Goal: Task Accomplishment & Management: Use online tool/utility

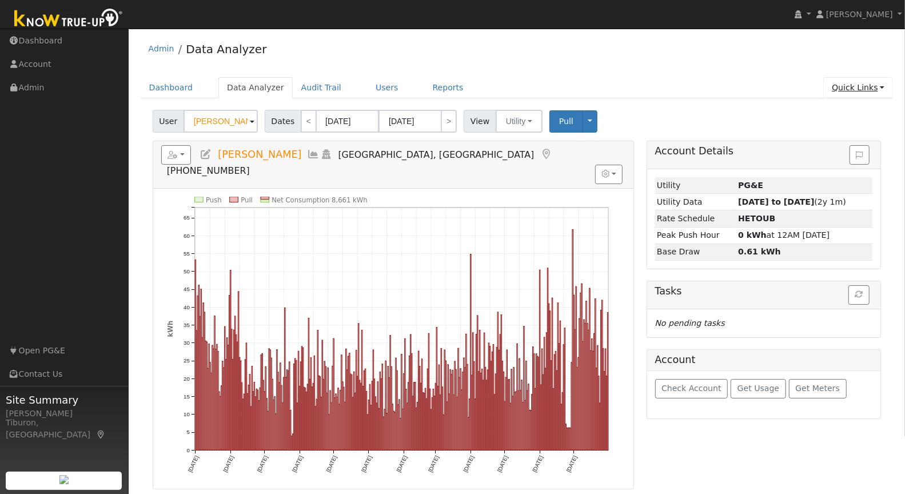
click at [852, 87] on link "Quick Links" at bounding box center [858, 87] width 70 height 21
click at [256, 85] on link "Data Analyzer" at bounding box center [255, 87] width 74 height 21
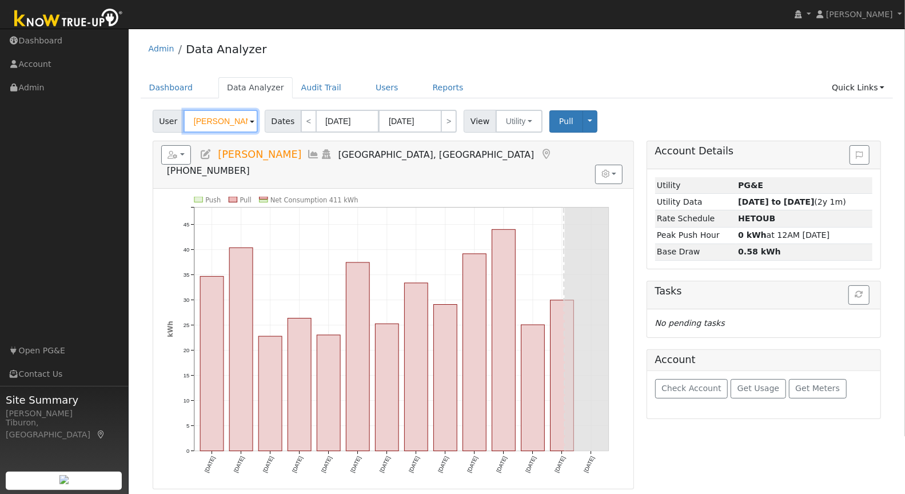
click at [212, 122] on input "Michael Dion" at bounding box center [221, 121] width 74 height 23
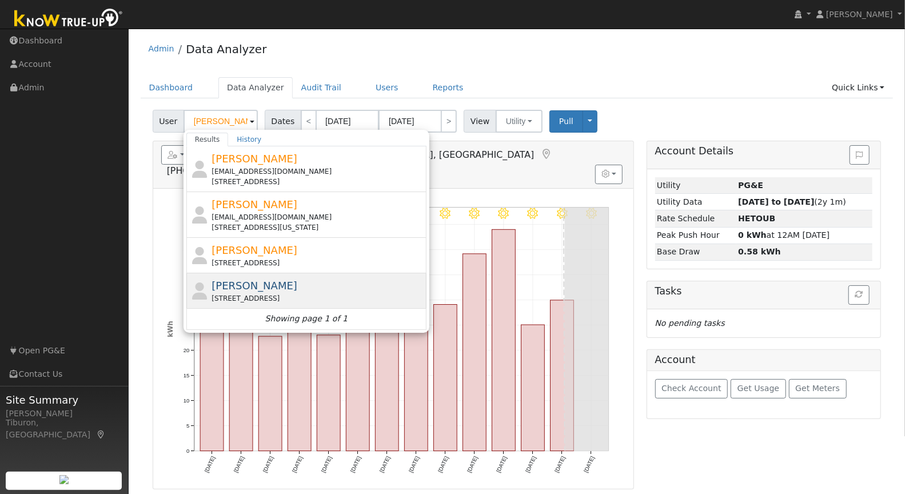
click at [314, 293] on div "[STREET_ADDRESS]" at bounding box center [318, 298] width 212 height 10
type input "[PERSON_NAME]"
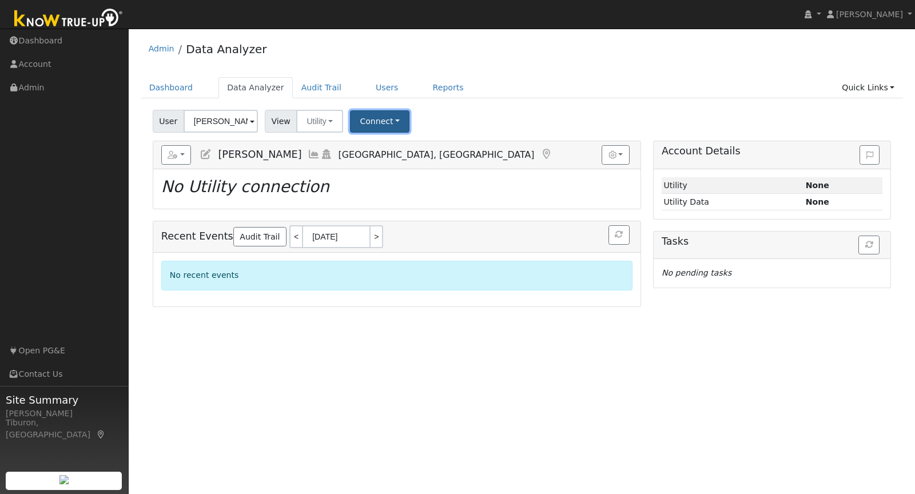
click at [378, 123] on button "Connect" at bounding box center [379, 121] width 59 height 22
click at [397, 141] on link "Select a Provider" at bounding box center [394, 146] width 89 height 16
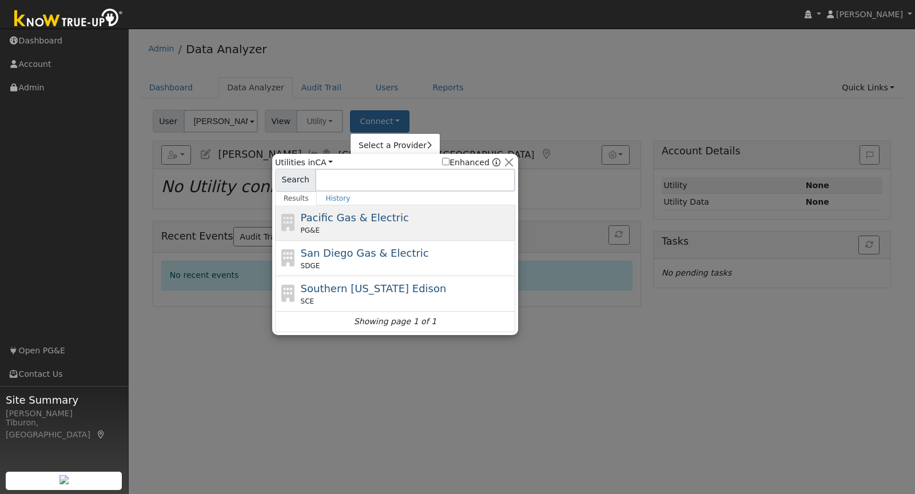
click at [349, 226] on div "PG&E" at bounding box center [407, 230] width 212 height 10
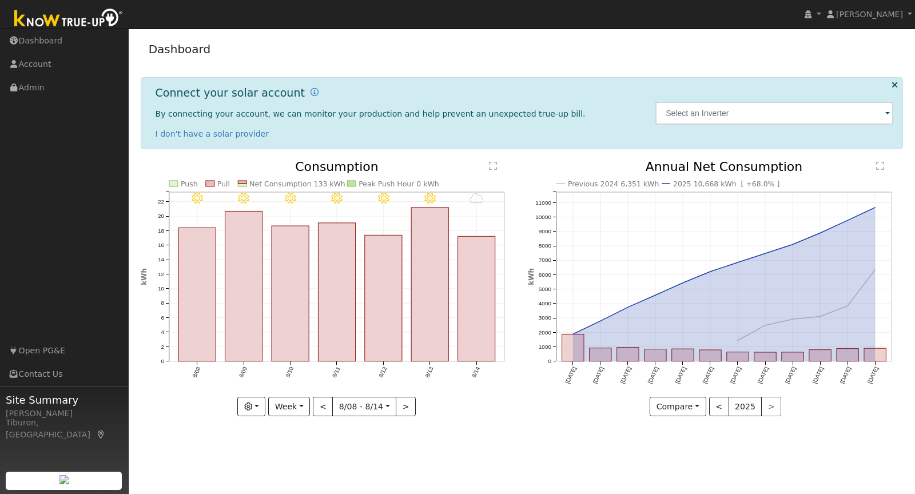
click at [93, 21] on img at bounding box center [69, 19] width 120 height 26
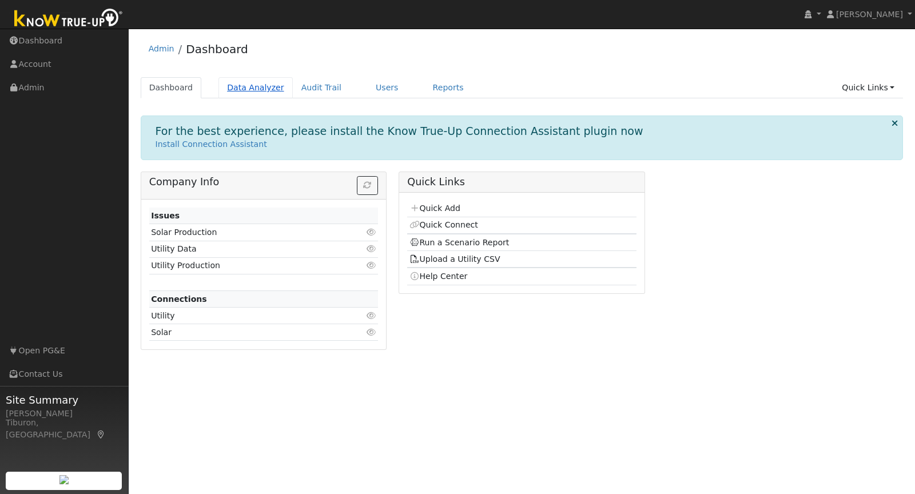
click at [234, 91] on link "Data Analyzer" at bounding box center [255, 87] width 74 height 21
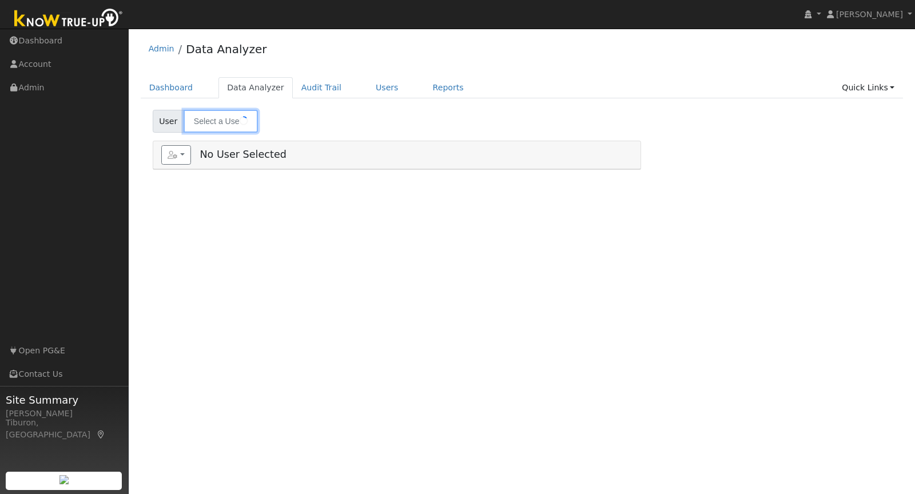
type input "[PERSON_NAME]"
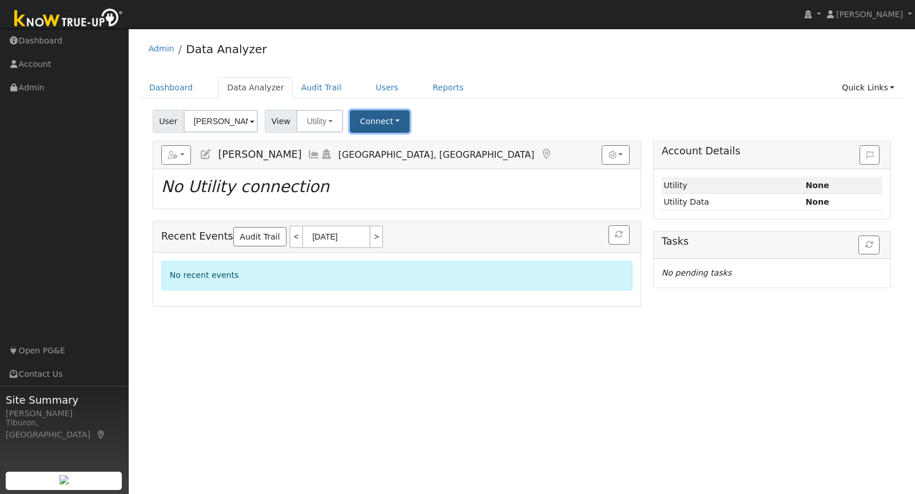
click at [378, 123] on button "Connect" at bounding box center [379, 121] width 59 height 22
click at [394, 143] on link "Select a Provider" at bounding box center [394, 146] width 89 height 16
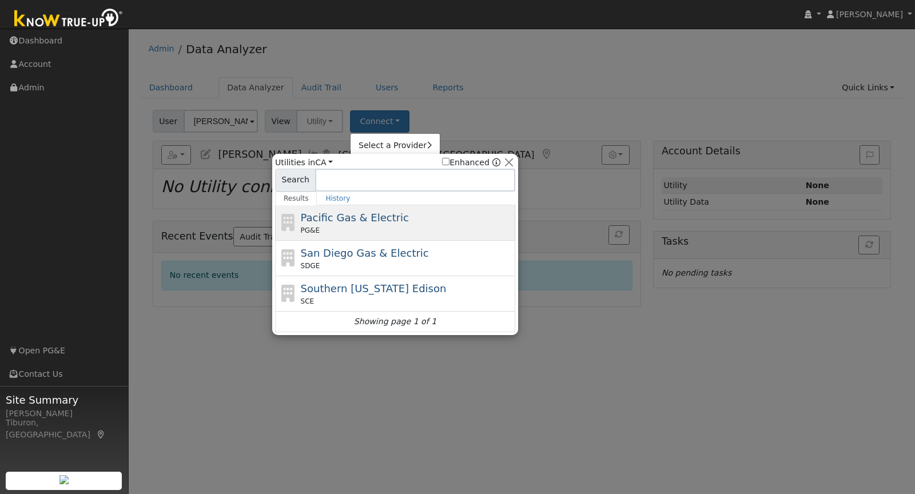
click at [370, 223] on div "Pacific Gas & Electric PG&E" at bounding box center [407, 223] width 212 height 26
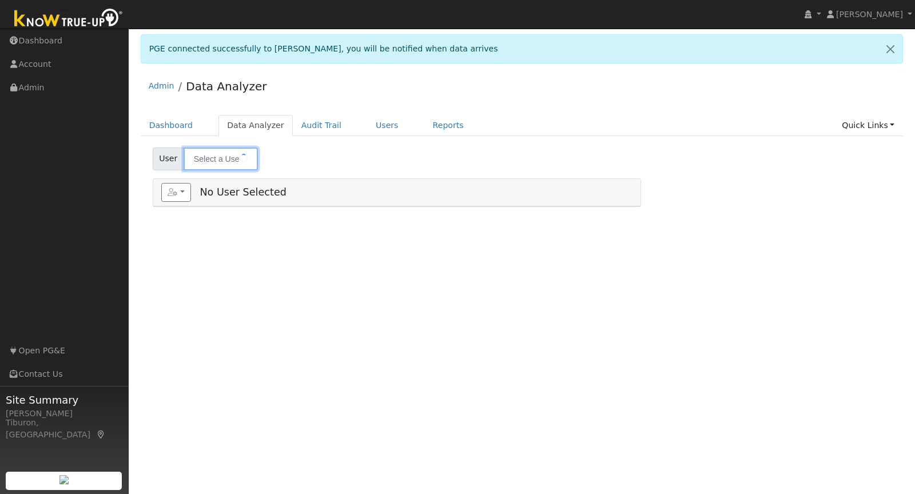
type input "[PERSON_NAME]"
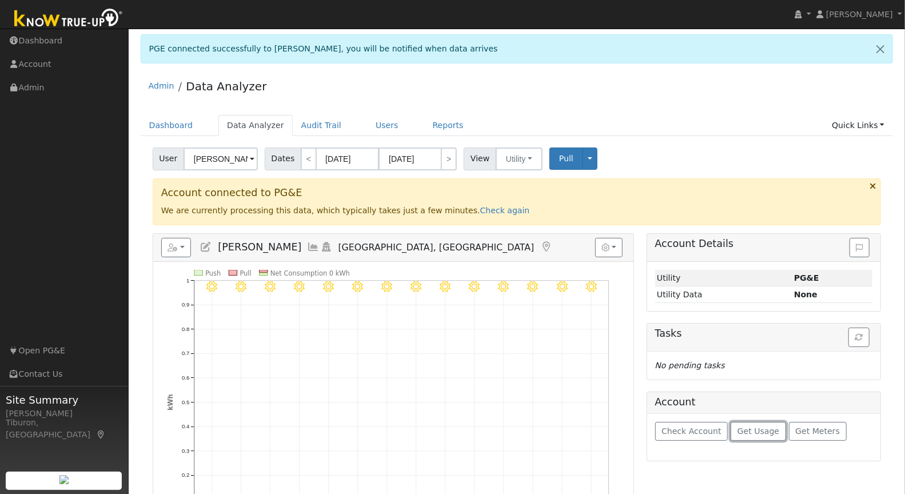
click at [749, 426] on span "Get Usage" at bounding box center [758, 430] width 42 height 9
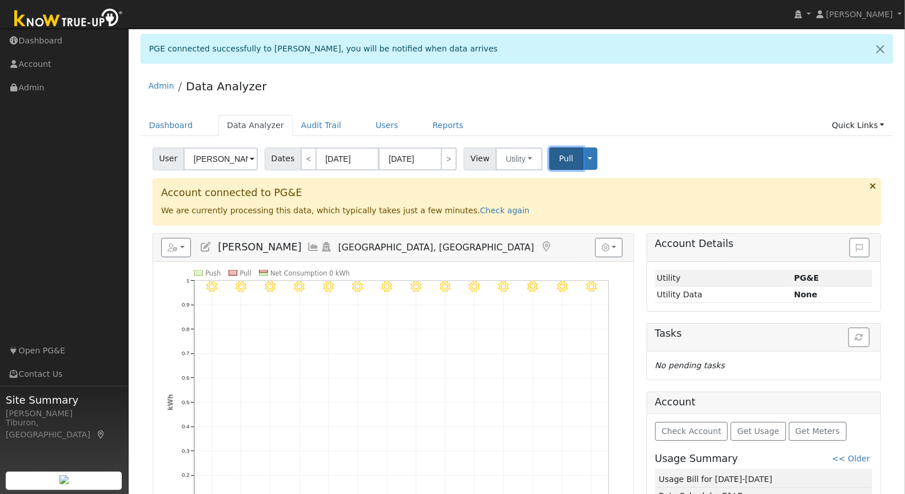
click at [559, 157] on span "Pull" at bounding box center [566, 158] width 14 height 9
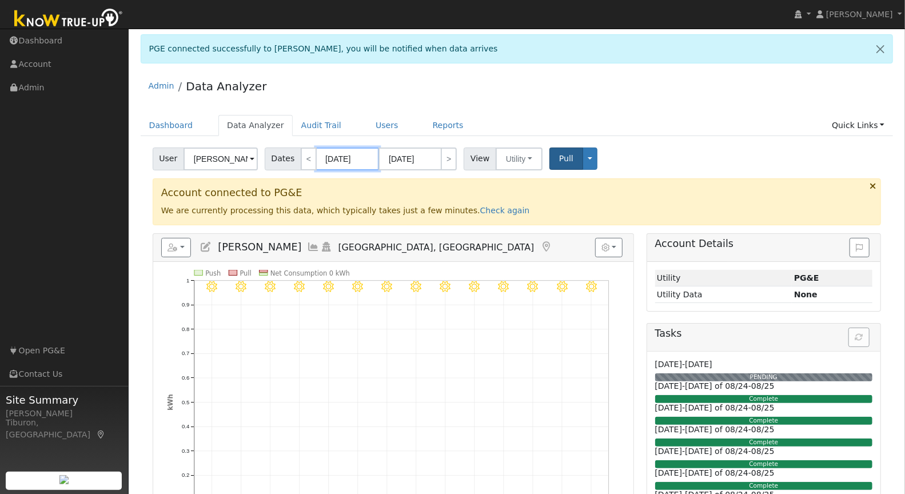
click at [348, 160] on input "[DATE]" at bounding box center [347, 158] width 63 height 23
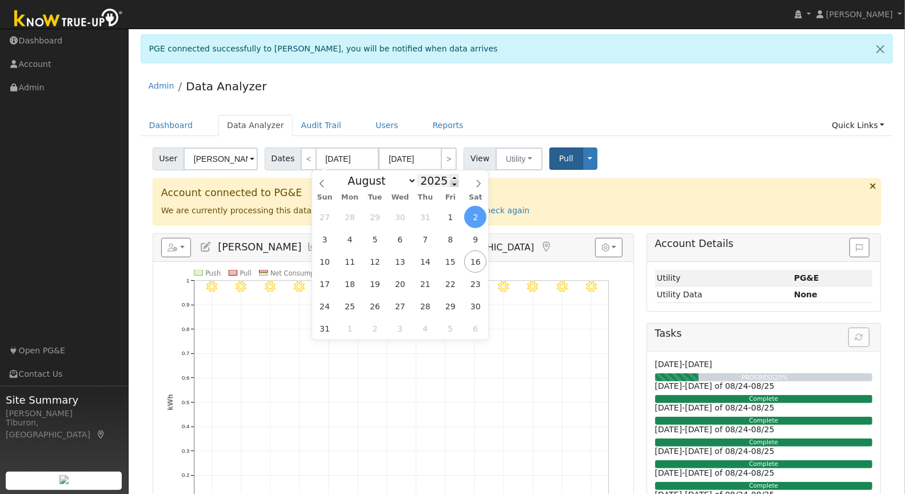
click at [452, 184] on span at bounding box center [454, 184] width 8 height 6
type input "2024"
click at [430, 214] on span "1" at bounding box center [425, 217] width 22 height 22
type input "[DATE]"
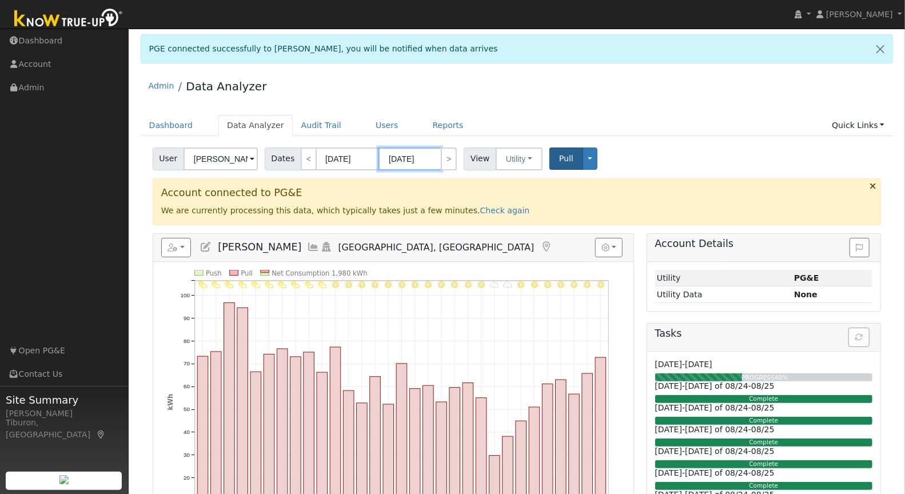
click at [410, 162] on input "[DATE]" at bounding box center [409, 158] width 63 height 23
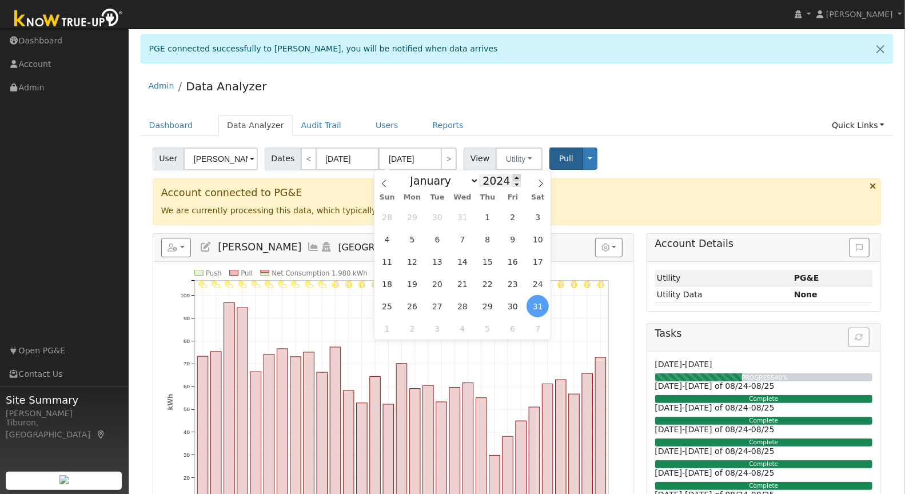
click at [513, 176] on span at bounding box center [517, 177] width 8 height 6
type input "2025"
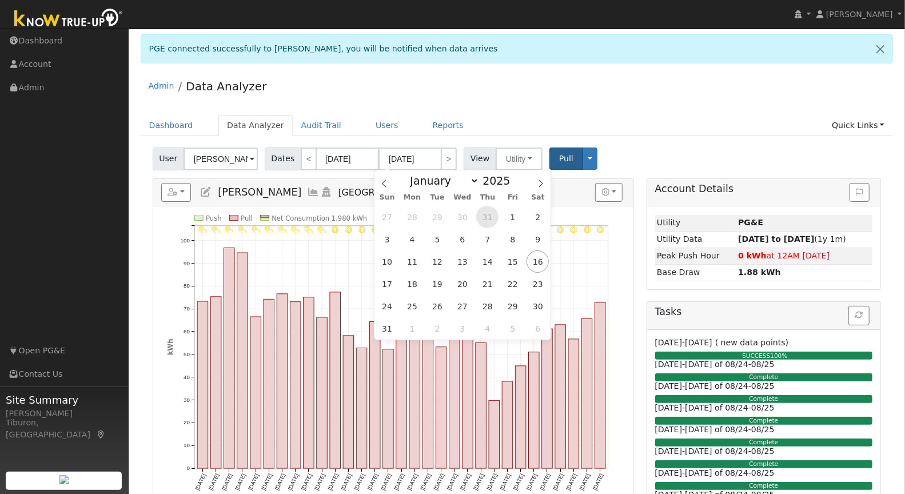
click at [488, 217] on span "31" at bounding box center [487, 217] width 22 height 22
type input "[DATE]"
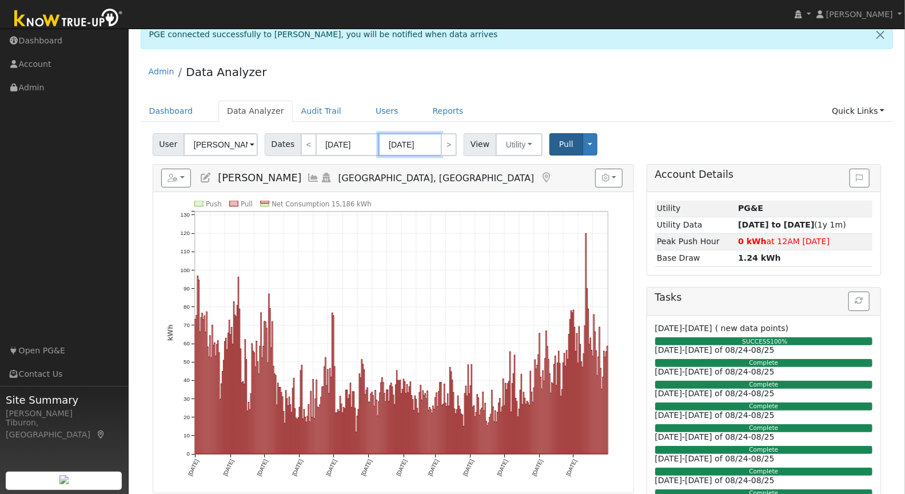
scroll to position [30, 0]
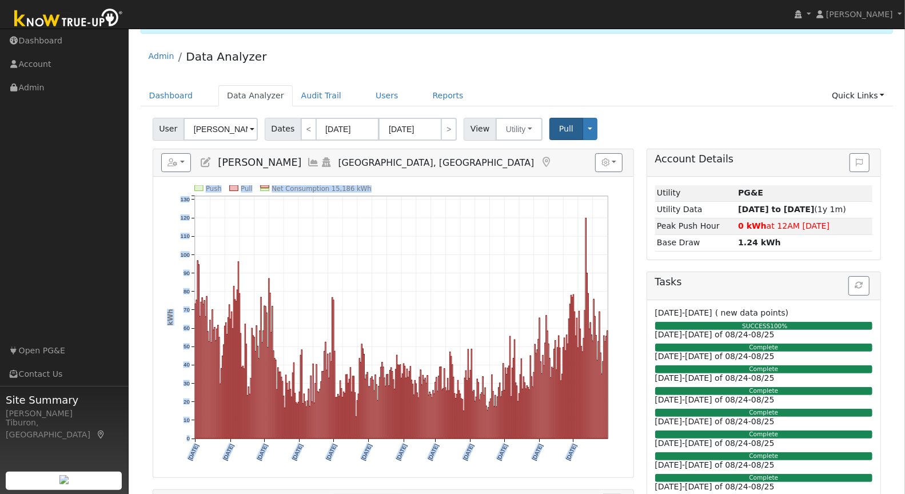
drag, startPoint x: 375, startPoint y: 186, endPoint x: 335, endPoint y: 180, distance: 40.4
click at [335, 180] on div "Push Pull Net Consumption 15,186 kWh [DATE] [DATE] [DATE] [DATE] [DATE] [DATE] …" at bounding box center [393, 327] width 481 height 301
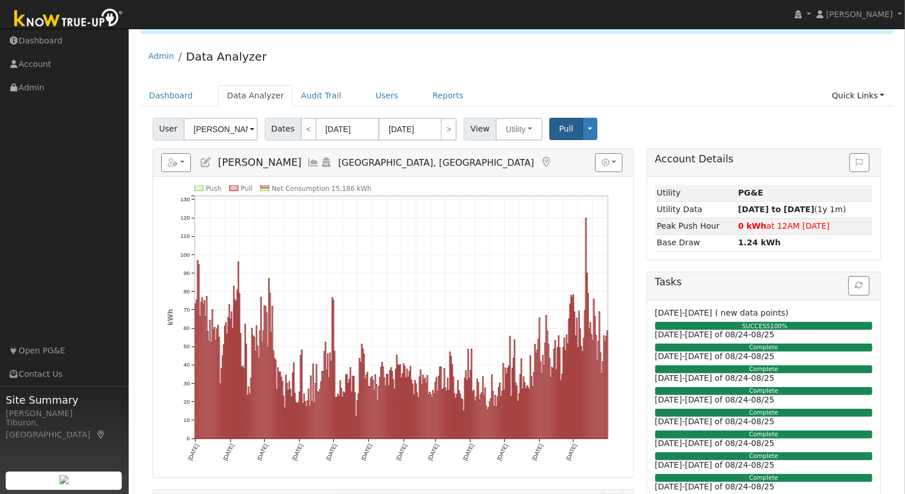
click at [423, 185] on icon "Push Pull Net Consumption 15,186 kWh [DATE] [DATE] [DATE] [DATE] [DATE] [DATE] …" at bounding box center [393, 331] width 453 height 293
click at [180, 163] on button "button" at bounding box center [176, 162] width 30 height 19
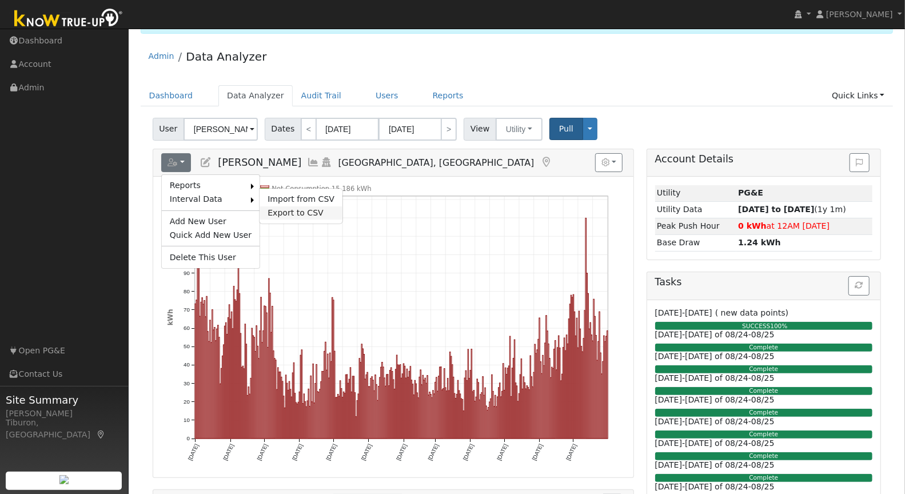
click at [290, 208] on link "Export to CSV" at bounding box center [301, 213] width 83 height 14
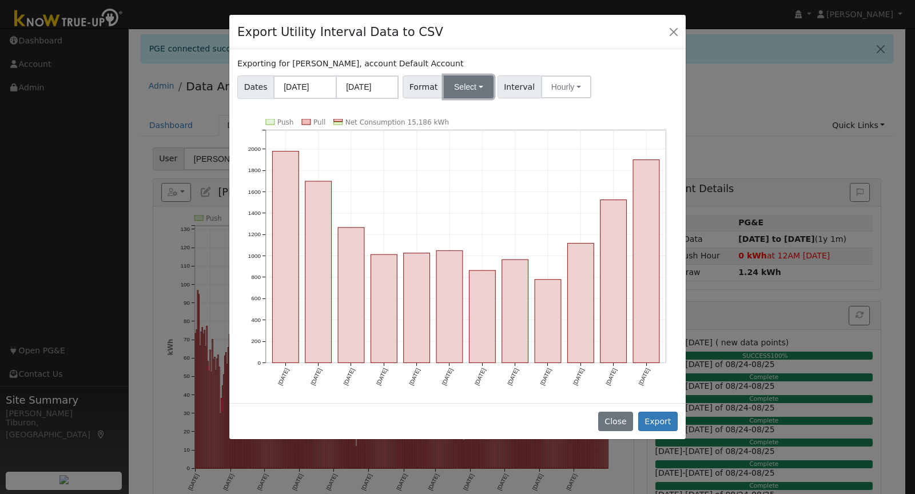
click at [461, 86] on button "Select" at bounding box center [469, 86] width 50 height 23
click at [476, 185] on link "Aurora" at bounding box center [482, 185] width 82 height 16
click at [665, 418] on button "Export" at bounding box center [657, 421] width 39 height 19
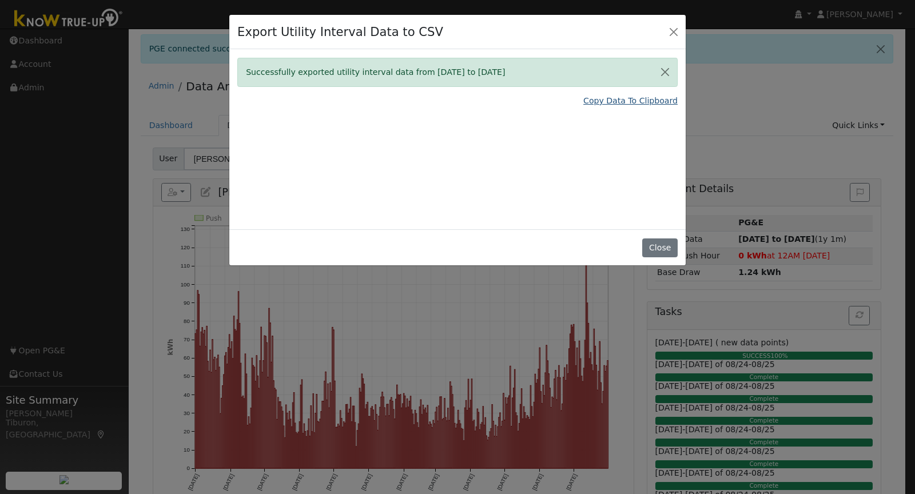
click at [627, 98] on link "Copy Data To Clipboard" at bounding box center [630, 101] width 94 height 12
click at [673, 30] on button "Close" at bounding box center [673, 31] width 16 height 16
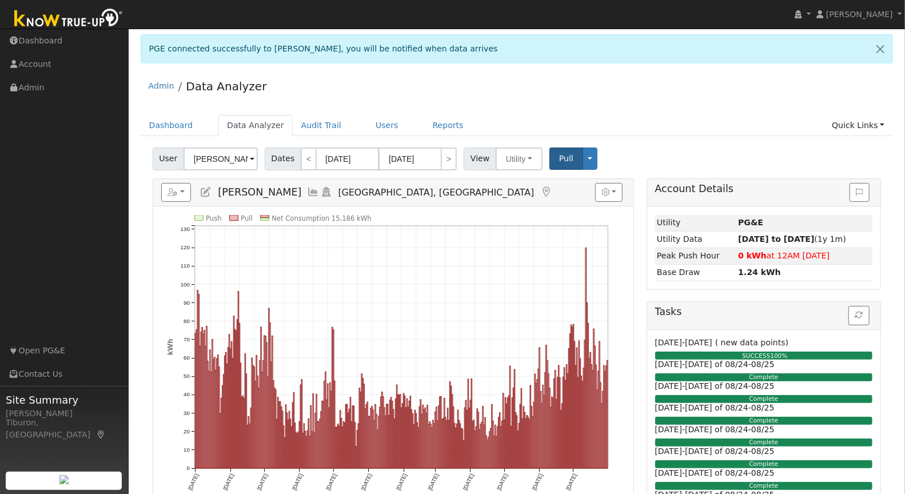
drag, startPoint x: 370, startPoint y: 210, endPoint x: 330, endPoint y: 210, distance: 40.6
click at [330, 210] on div "Push Pull Net Consumption 15,186 kWh [DATE] [DATE] [DATE] [DATE] [DATE] [DATE] …" at bounding box center [393, 356] width 481 height 301
click at [858, 128] on link "Quick Links" at bounding box center [858, 125] width 70 height 21
click at [844, 189] on link "Run a Scenario Report" at bounding box center [835, 190] width 116 height 16
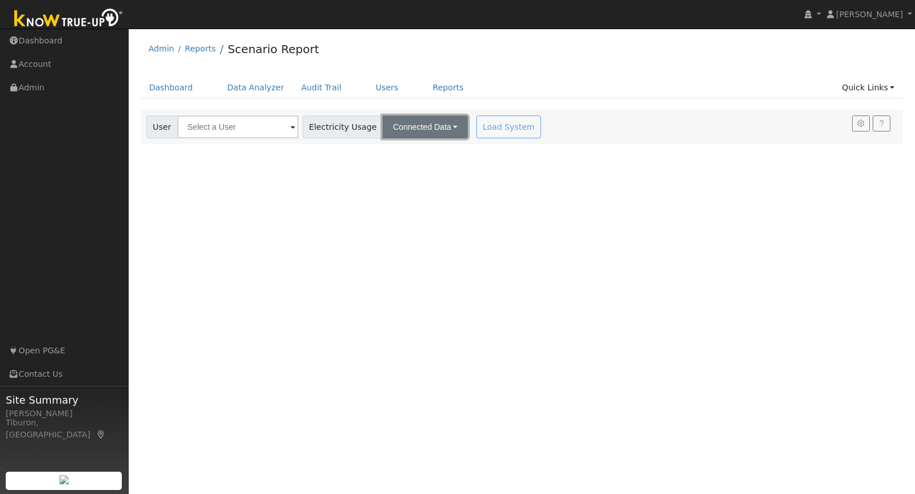
click at [393, 123] on button "Connected Data" at bounding box center [424, 126] width 85 height 23
click at [388, 124] on button "Connected Data" at bounding box center [424, 126] width 85 height 23
click at [233, 127] on input "text" at bounding box center [237, 126] width 121 height 23
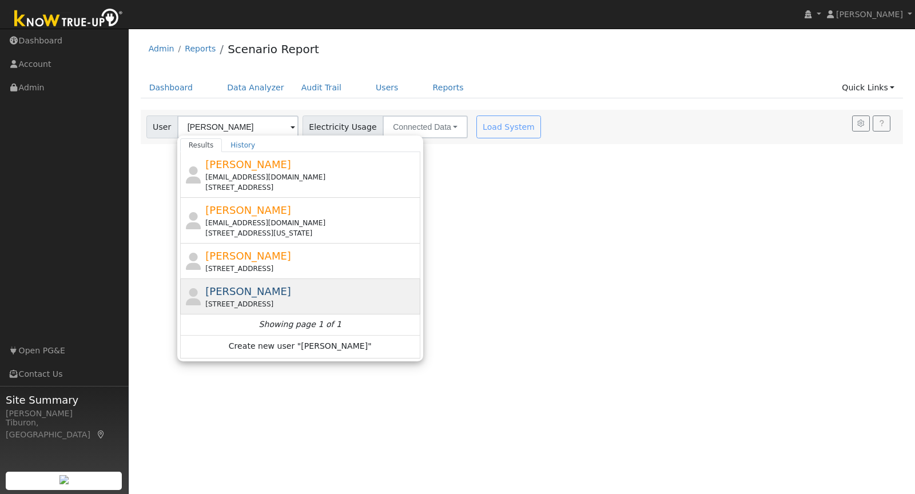
click at [292, 290] on div "Cody White 8705 Big Oak Valley Road, Smartsville, CA 95977" at bounding box center [311, 297] width 212 height 26
type input "[PERSON_NAME]"
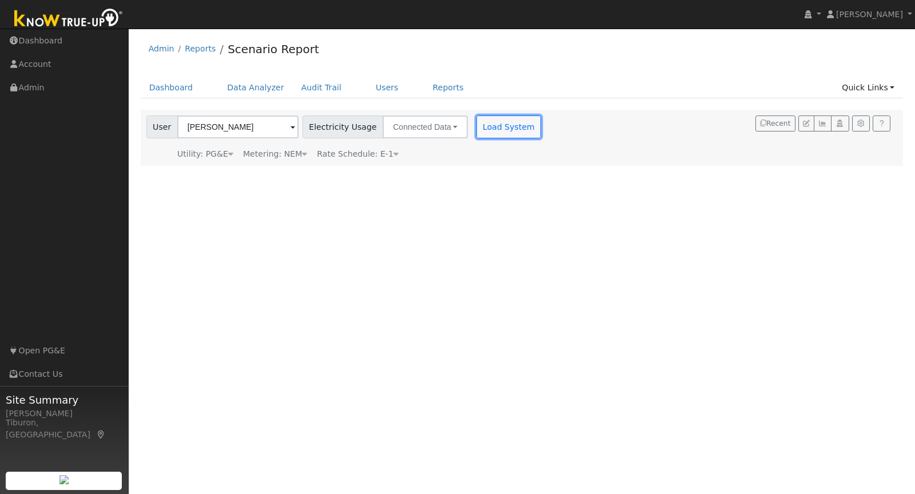
click at [476, 128] on button "Load System" at bounding box center [508, 126] width 65 height 23
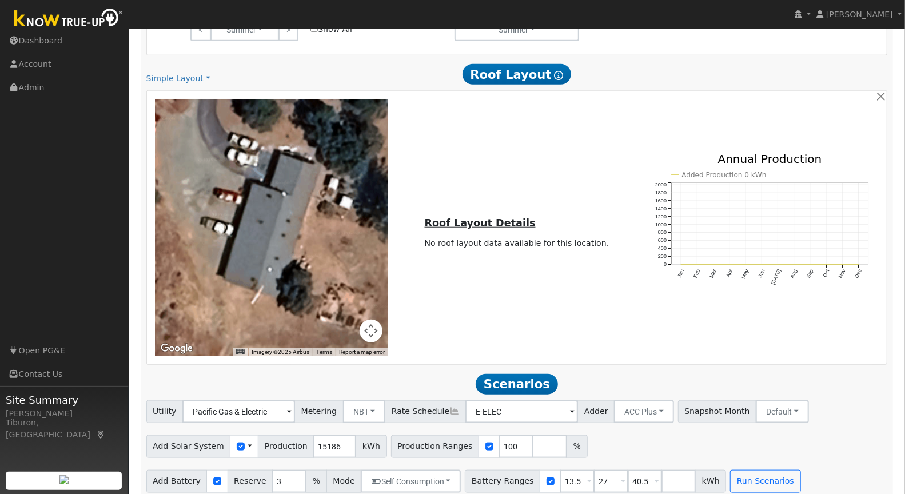
scroll to position [607, 0]
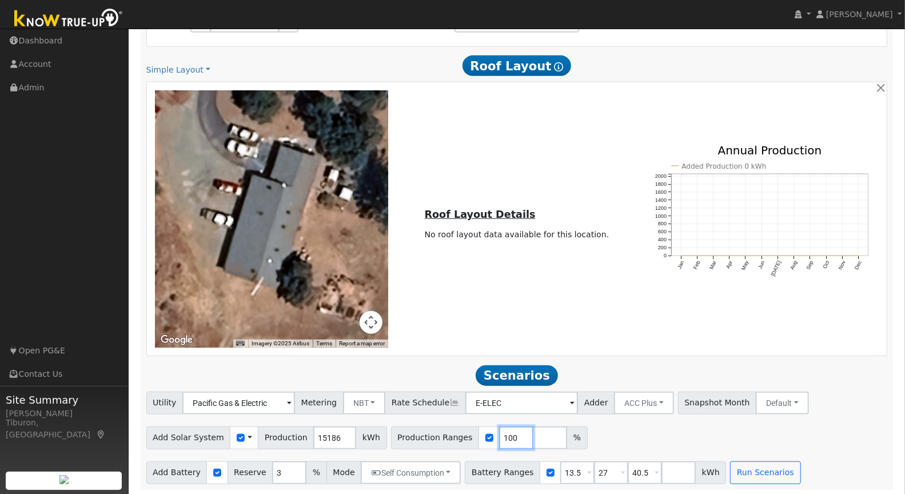
drag, startPoint x: 500, startPoint y: 434, endPoint x: 477, endPoint y: 433, distance: 23.4
click at [477, 433] on div "Production Ranges 100 %" at bounding box center [489, 437] width 197 height 23
drag, startPoint x: 634, startPoint y: 468, endPoint x: 597, endPoint y: 469, distance: 37.2
click at [597, 469] on div "Battery Ranges 13.5 Overrides Reserve % Mode None None Self Consumption Peak Sa…" at bounding box center [595, 472] width 261 height 23
drag, startPoint x: 568, startPoint y: 468, endPoint x: 531, endPoint y: 468, distance: 37.2
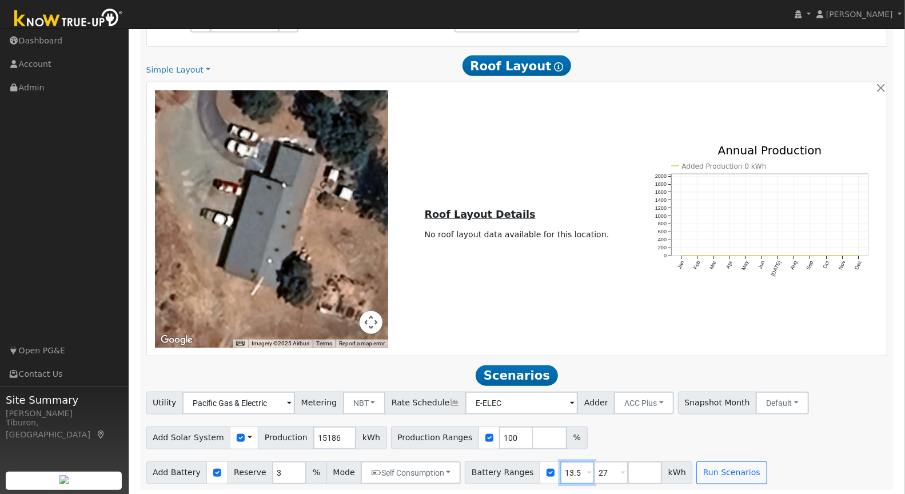
click at [531, 468] on div "Battery Ranges 13.5 Overrides Reserve % Mode None None Self Consumption Peak Sa…" at bounding box center [579, 472] width 228 height 23
type input "27"
drag, startPoint x: 564, startPoint y: 469, endPoint x: 539, endPoint y: 472, distance: 24.7
click at [539, 472] on div "Battery Ranges 27 Overrides Reserve % Mode None None Self Consumption Peak Savi…" at bounding box center [562, 472] width 194 height 23
type input "16"
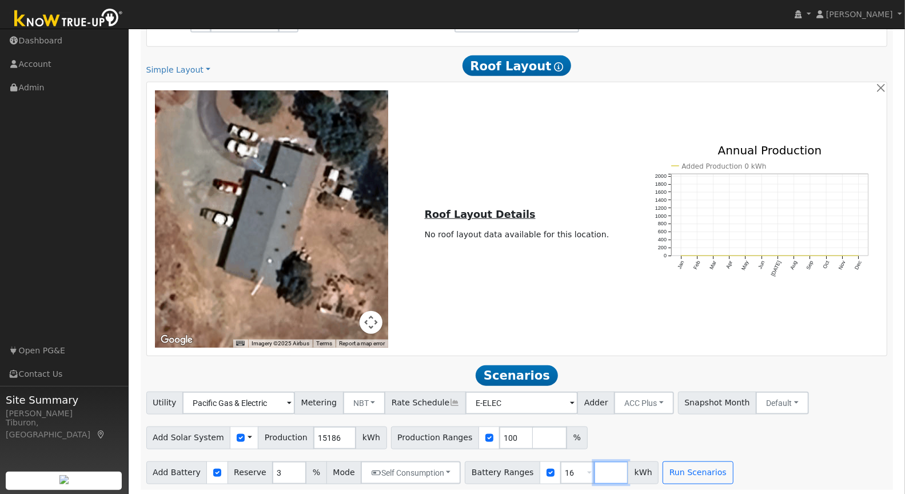
click at [594, 471] on input "number" at bounding box center [611, 472] width 34 height 23
type input "32"
click at [628, 470] on input "number" at bounding box center [645, 472] width 34 height 23
type input "40"
click at [661, 473] on input "number" at bounding box center [678, 472] width 34 height 23
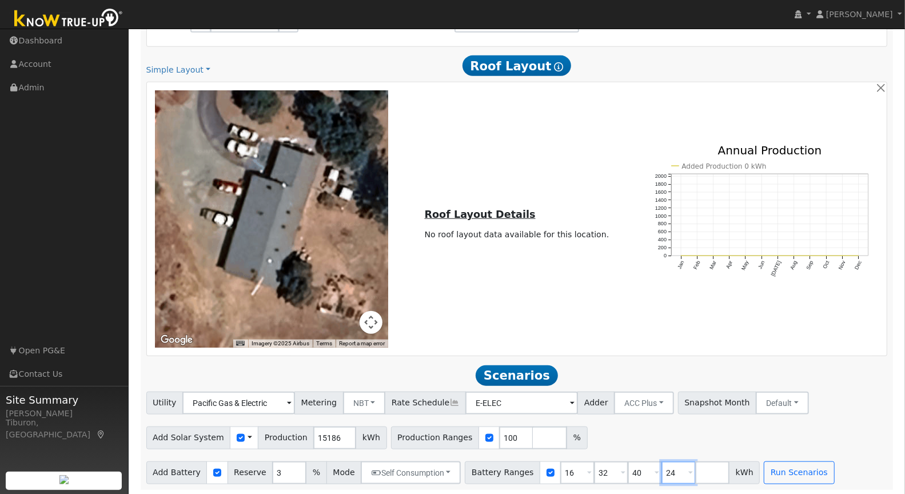
type input "24"
type input "32"
type input "40"
click at [815, 425] on div "Add Solar System Use CSV Data Production 15186 kWh Production Ranges 100 %" at bounding box center [516, 435] width 745 height 27
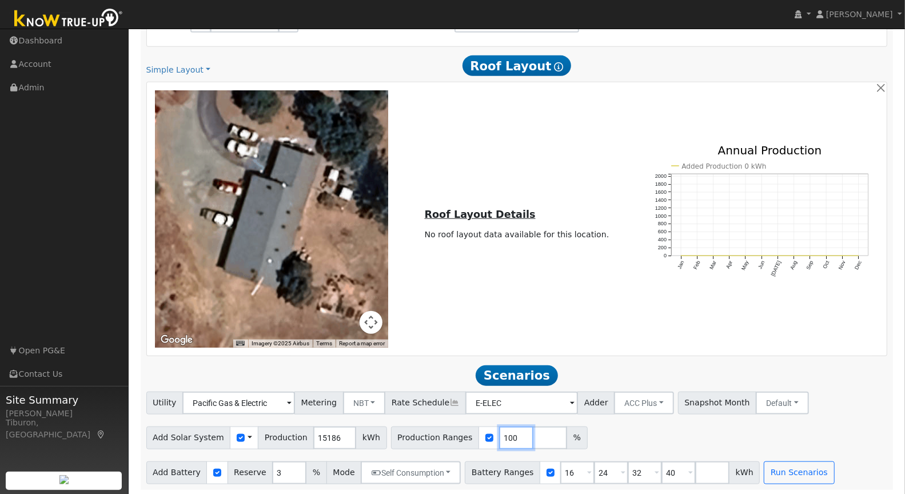
drag, startPoint x: 502, startPoint y: 436, endPoint x: 473, endPoint y: 434, distance: 29.2
click at [473, 434] on div "Production Ranges 100 %" at bounding box center [489, 437] width 197 height 23
type input "120"
click at [533, 436] on input "number" at bounding box center [550, 437] width 34 height 23
type input "140"
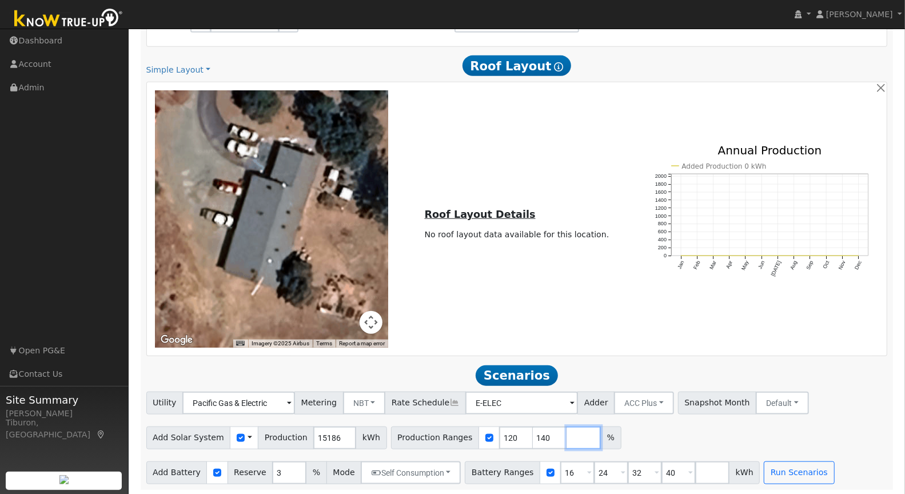
click at [567, 437] on input "number" at bounding box center [584, 437] width 34 height 23
type input "160"
click at [600, 436] on input "number" at bounding box center [617, 437] width 34 height 23
type input "180"
click at [634, 437] on input "number" at bounding box center [651, 437] width 34 height 23
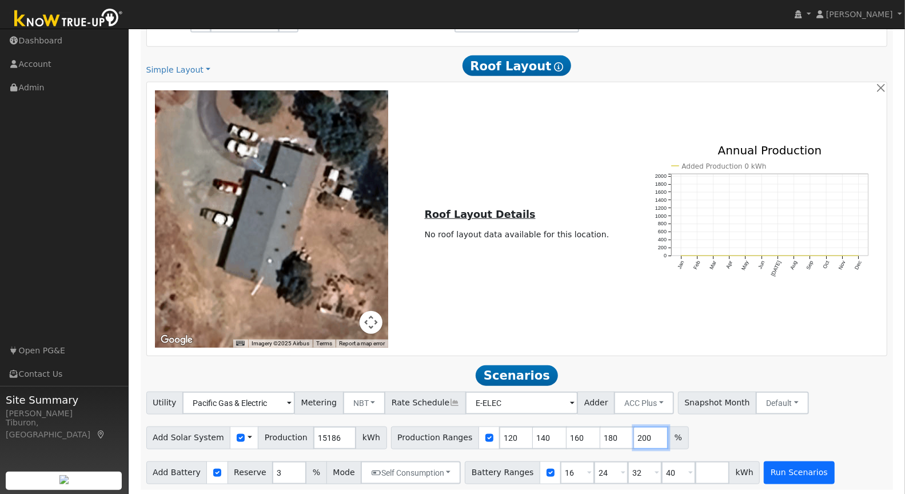
type input "200"
click at [776, 469] on button "Run Scenarios" at bounding box center [799, 472] width 70 height 23
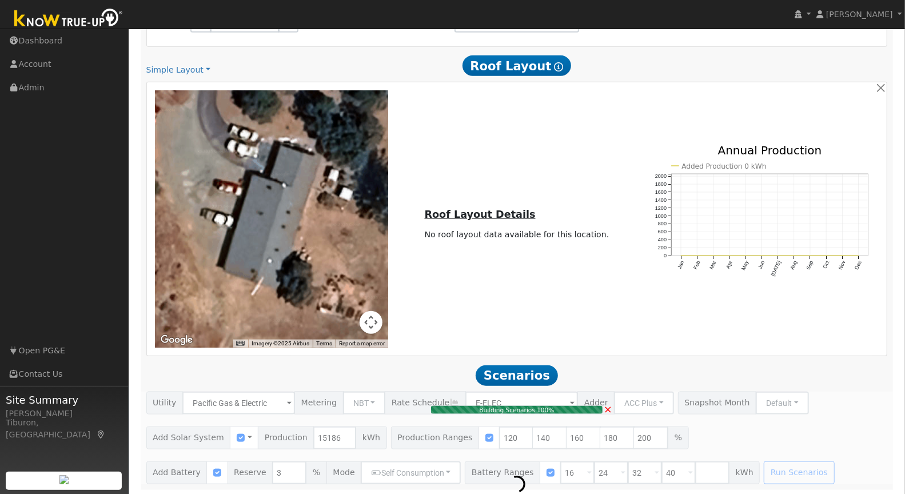
type input "14.2"
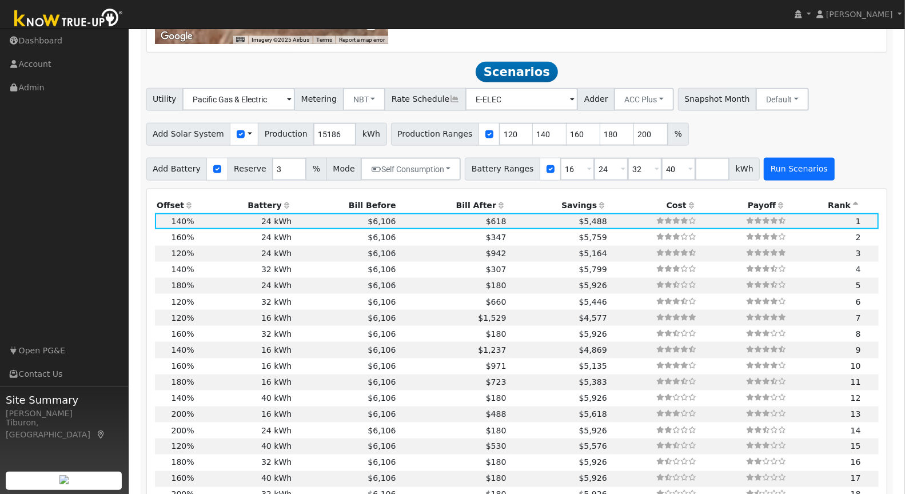
scroll to position [935, 0]
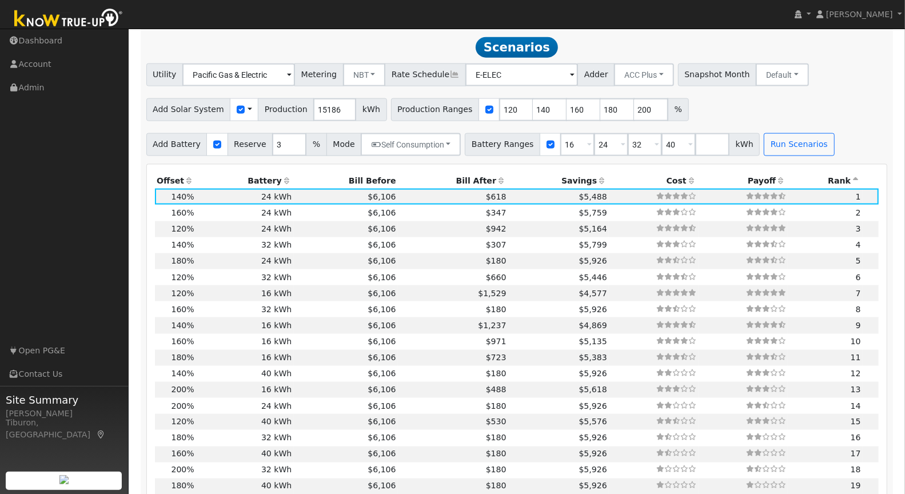
click at [456, 176] on th "Bill After" at bounding box center [453, 181] width 110 height 16
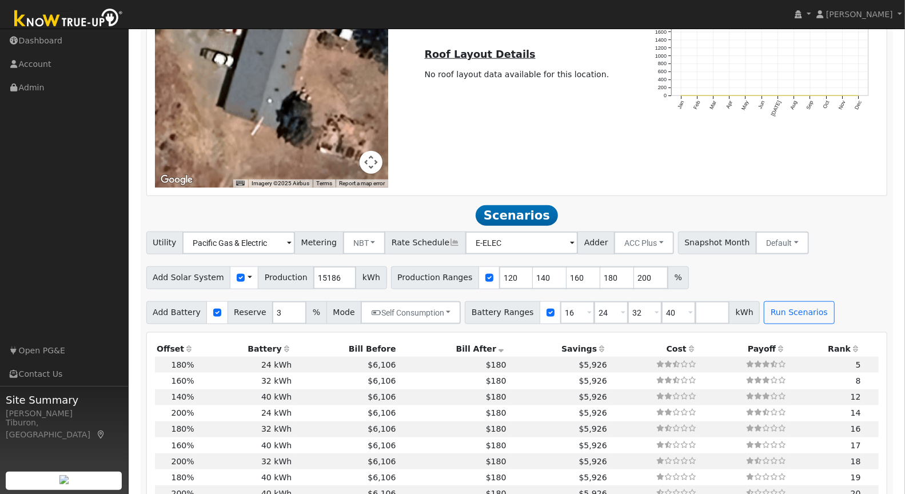
scroll to position [766, 0]
drag, startPoint x: 635, startPoint y: 276, endPoint x: 615, endPoint y: 276, distance: 20.0
click at [615, 276] on div "Production Ranges 120 140 160 180 200 %" at bounding box center [540, 278] width 298 height 23
drag, startPoint x: 601, startPoint y: 274, endPoint x: 553, endPoint y: 277, distance: 48.7
click at [553, 277] on div "Production Ranges 120 140 160 180 %" at bounding box center [540, 278] width 298 height 23
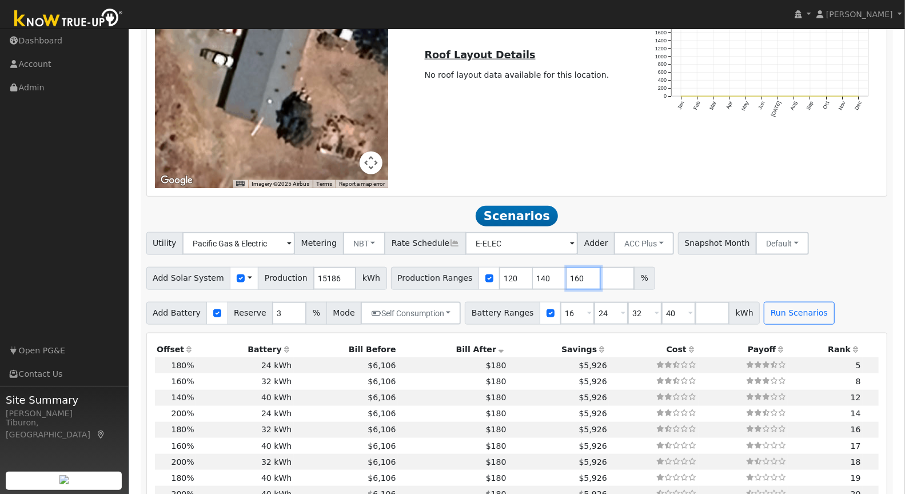
drag, startPoint x: 567, startPoint y: 276, endPoint x: 549, endPoint y: 277, distance: 17.2
click at [567, 277] on input "160" at bounding box center [584, 278] width 34 height 23
drag, startPoint x: 535, startPoint y: 275, endPoint x: 488, endPoint y: 276, distance: 47.5
click at [488, 276] on div "Production Ranges 120 140 %" at bounding box center [506, 278] width 230 height 23
drag, startPoint x: 500, startPoint y: 274, endPoint x: 478, endPoint y: 275, distance: 21.8
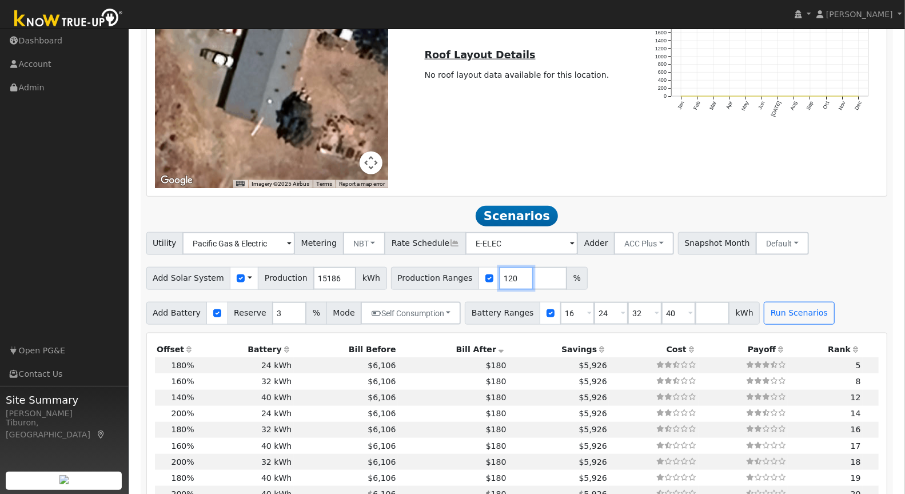
click at [478, 275] on div "Production Ranges 120 %" at bounding box center [489, 278] width 197 height 23
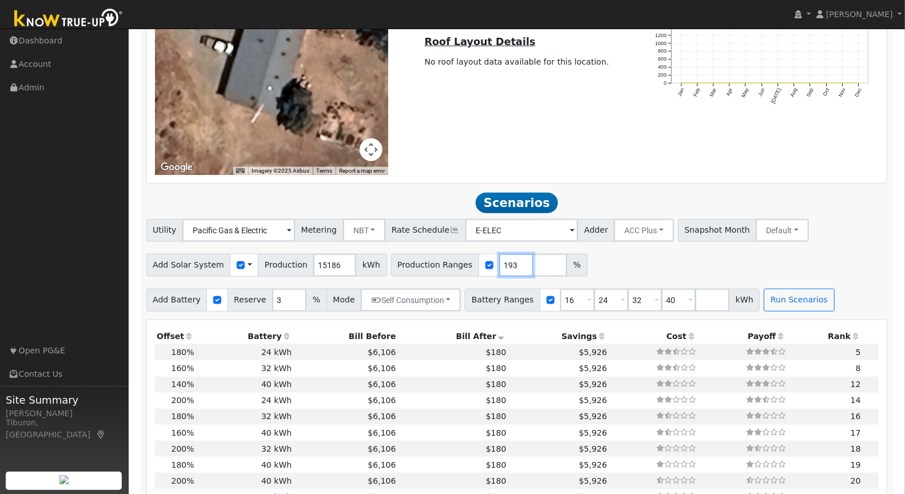
scroll to position [780, 0]
type input "193"
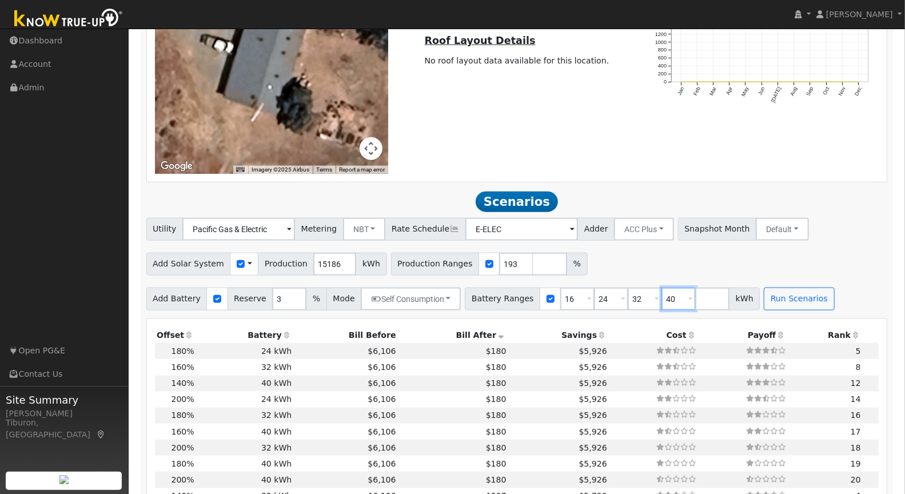
drag, startPoint x: 663, startPoint y: 296, endPoint x: 654, endPoint y: 297, distance: 8.6
click at [661, 297] on input "40" at bounding box center [678, 299] width 34 height 23
click at [665, 300] on input "40" at bounding box center [678, 299] width 34 height 23
drag, startPoint x: 664, startPoint y: 297, endPoint x: 636, endPoint y: 296, distance: 27.5
click at [637, 296] on div "Battery Ranges 16 Overrides Reserve % Mode None None Self Consumption Peak Savi…" at bounding box center [612, 299] width 295 height 23
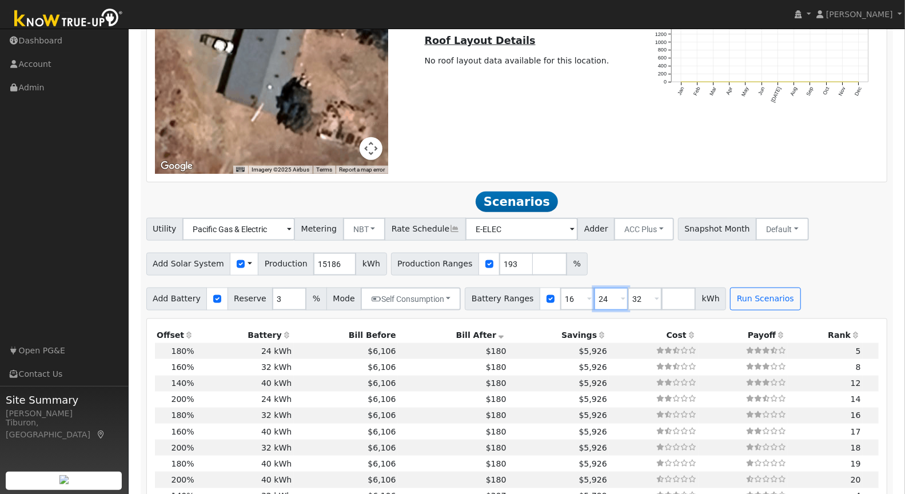
drag, startPoint x: 596, startPoint y: 297, endPoint x: 559, endPoint y: 295, distance: 36.6
click at [559, 295] on div "Battery Ranges 16 Overrides Reserve % Mode None None Self Consumption Peak Savi…" at bounding box center [595, 299] width 261 height 23
type input "32"
drag, startPoint x: 562, startPoint y: 297, endPoint x: 549, endPoint y: 298, distance: 12.6
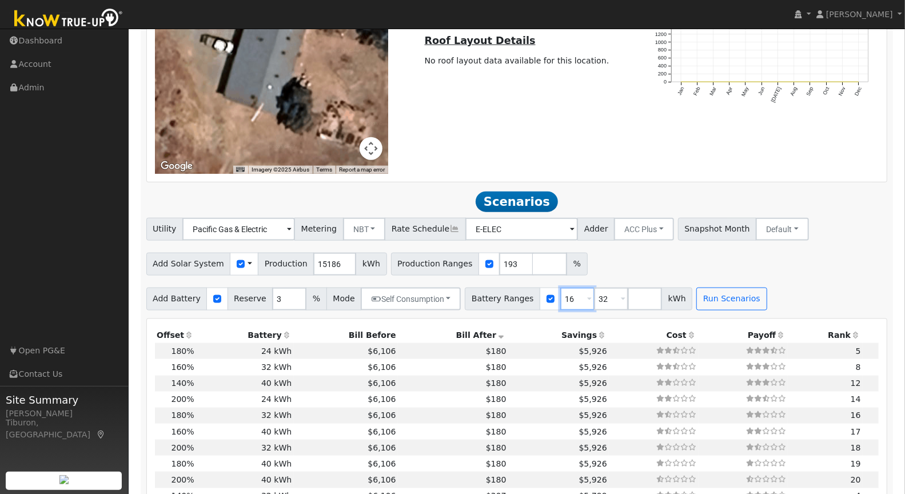
click at [560, 299] on input "16" at bounding box center [577, 299] width 34 height 23
type input "32"
click at [687, 295] on button "Run Scenarios" at bounding box center [698, 299] width 70 height 23
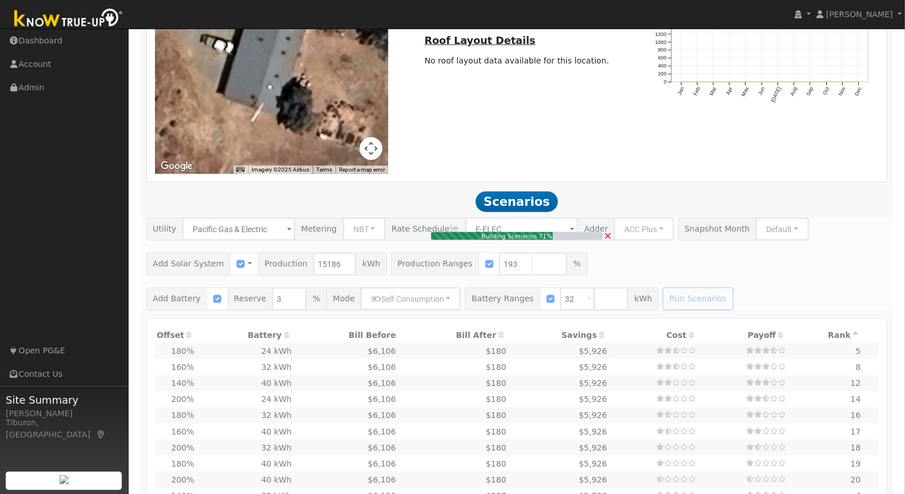
type input "19.5"
type input "$68,388"
type input "$38,400"
type input "$32,036"
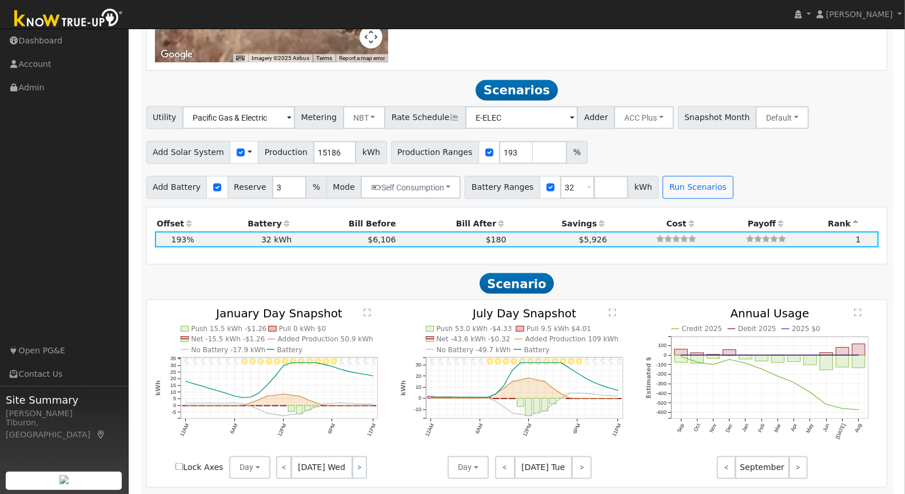
scroll to position [935, 0]
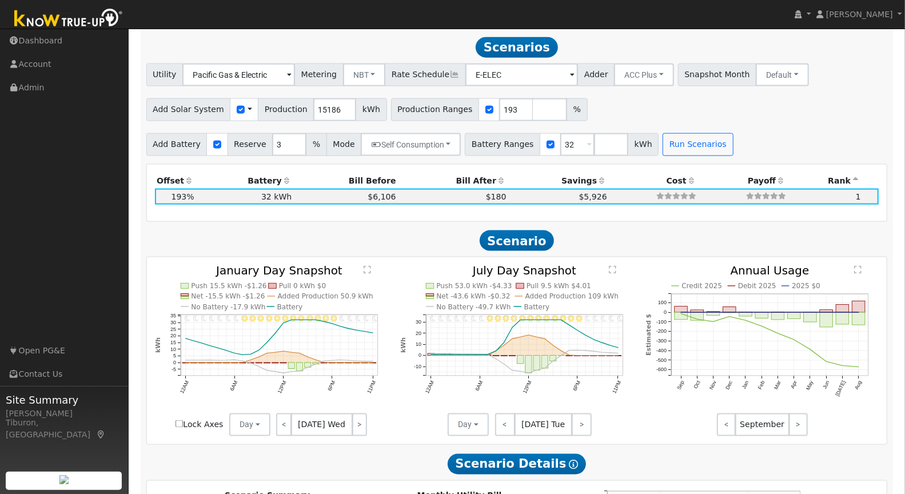
click at [366, 268] on text "" at bounding box center [367, 270] width 7 height 9
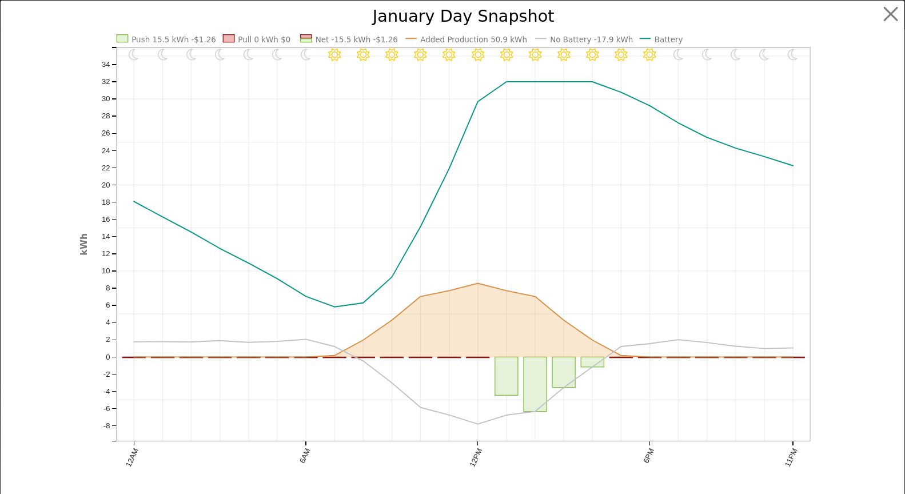
scroll to position [939, 0]
click at [892, 10] on button "button" at bounding box center [901, 14] width 22 height 22
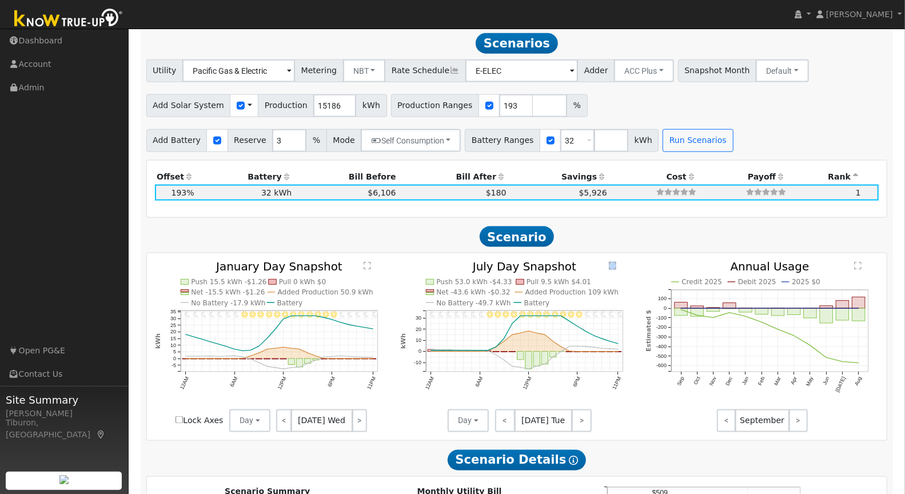
click at [612, 264] on text "" at bounding box center [612, 266] width 7 height 9
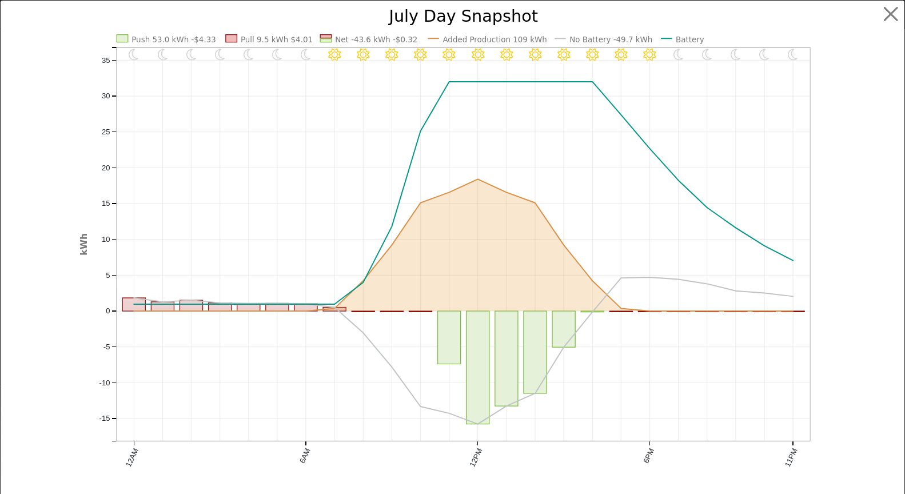
scroll to position [942, 0]
click at [896, 11] on button "button" at bounding box center [901, 14] width 22 height 22
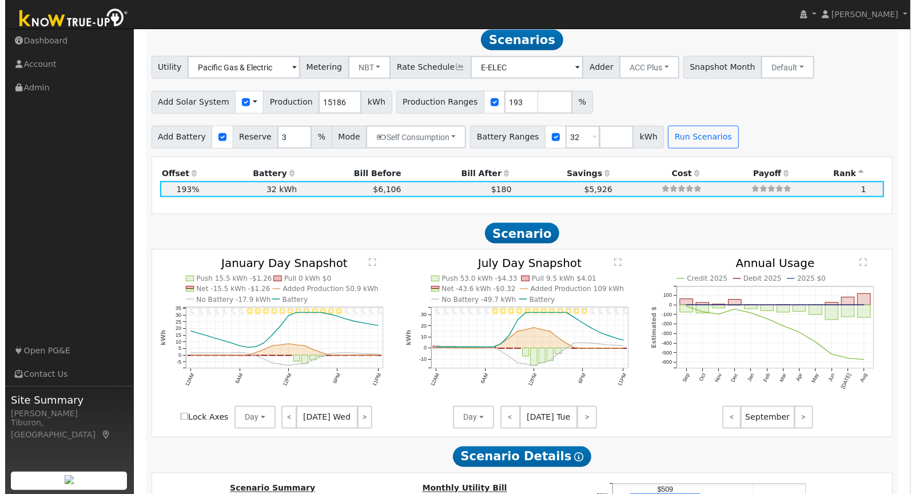
scroll to position [946, 0]
